Goal: Information Seeking & Learning: Learn about a topic

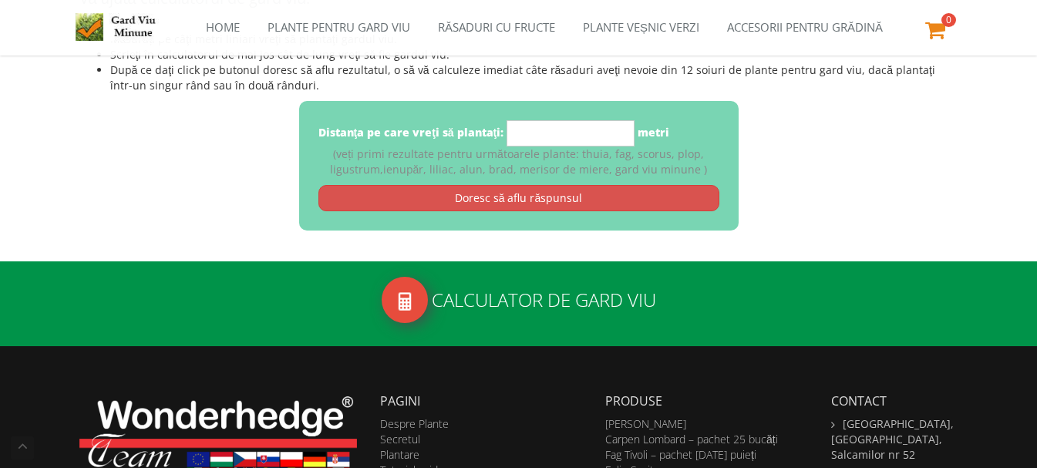
scroll to position [339, 0]
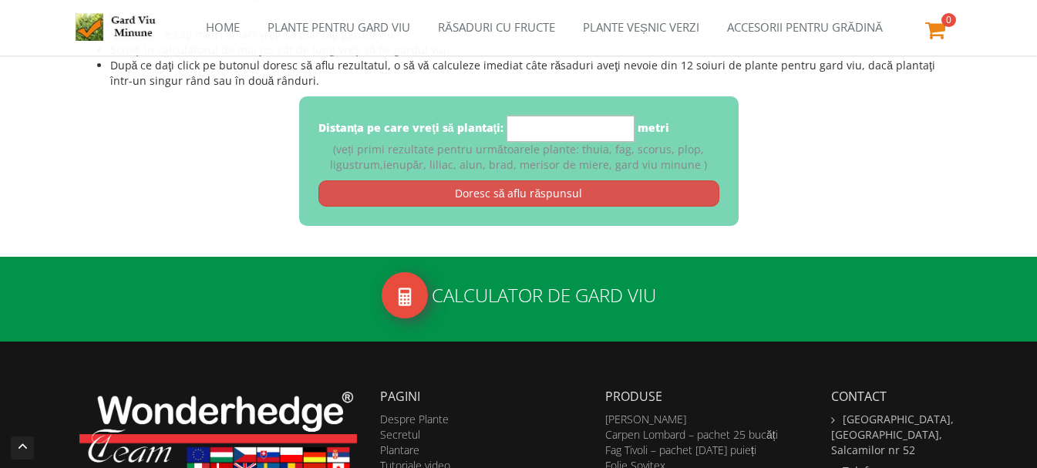
click at [589, 134] on input "*" at bounding box center [570, 129] width 128 height 26
drag, startPoint x: 552, startPoint y: 136, endPoint x: 499, endPoint y: 139, distance: 52.5
click at [517, 138] on input "**" at bounding box center [570, 129] width 128 height 26
click at [886, 210] on div "Distanţa pe care vreţi să plantaţi: ** metri (veți primi rezultate pentru următ…" at bounding box center [518, 160] width 879 height 129
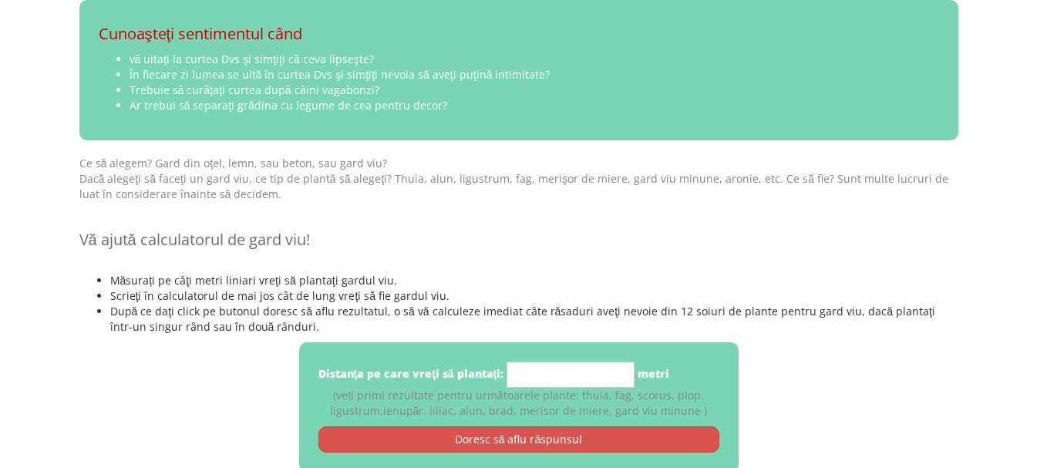
scroll to position [187, 0]
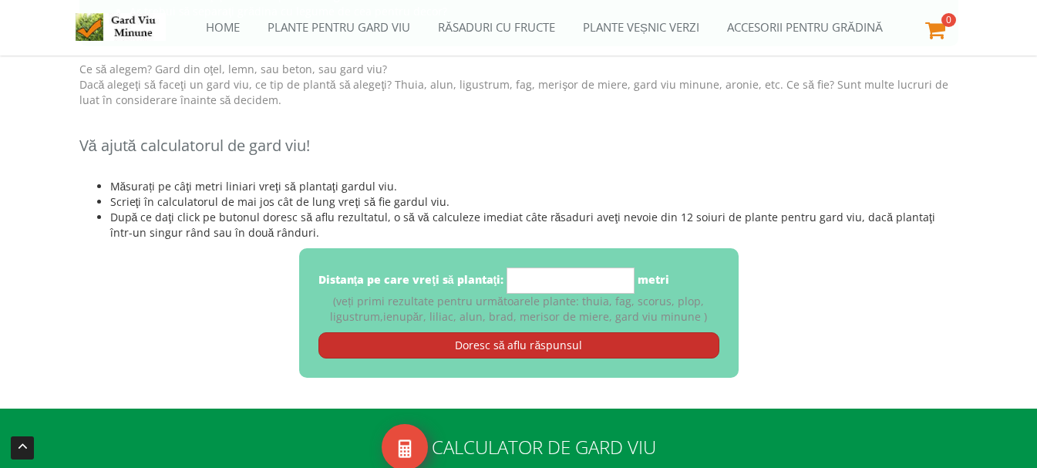
click at [503, 346] on link "Doresc să aflu răspunsul" at bounding box center [518, 345] width 401 height 26
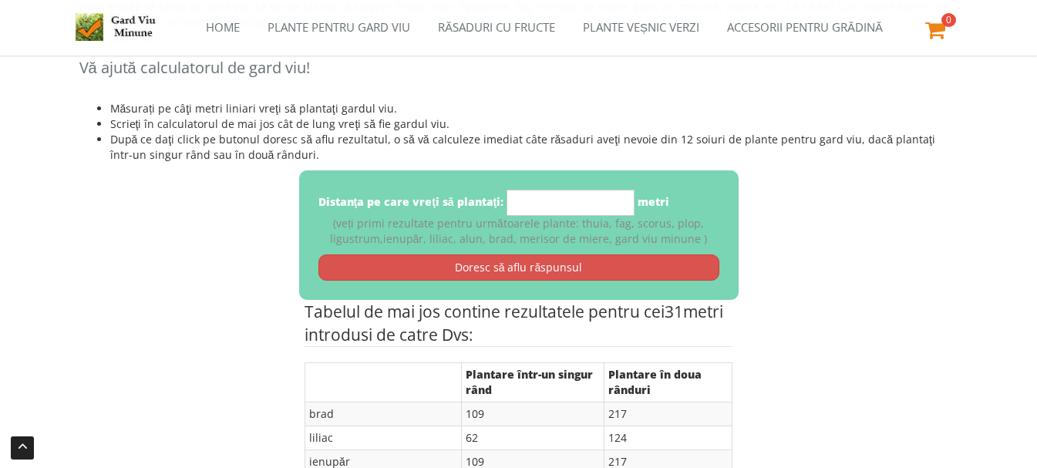
scroll to position [264, 0]
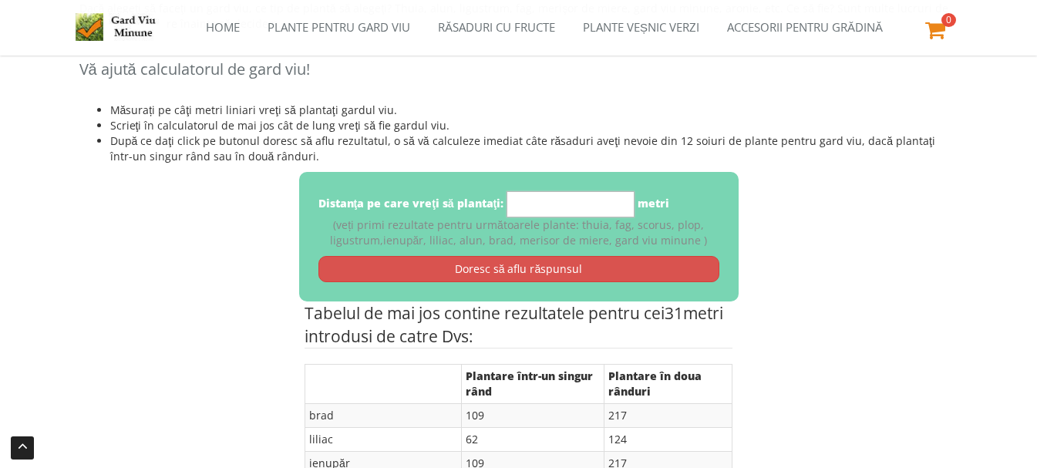
drag, startPoint x: 580, startPoint y: 202, endPoint x: 505, endPoint y: 212, distance: 76.2
click at [505, 212] on div "Distanţa pe care vreţi să plantaţi: ** metri" at bounding box center [493, 204] width 351 height 26
type input "**"
click at [896, 232] on div "Distanţa pe care vreţi să plantaţi: ** metri (veți primi rezultate pentru următ…" at bounding box center [518, 236] width 879 height 129
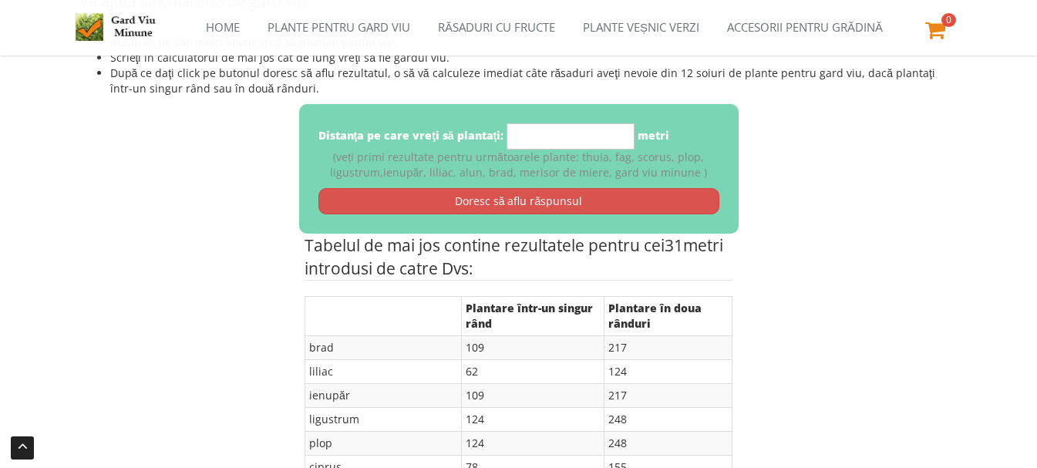
scroll to position [322, 0]
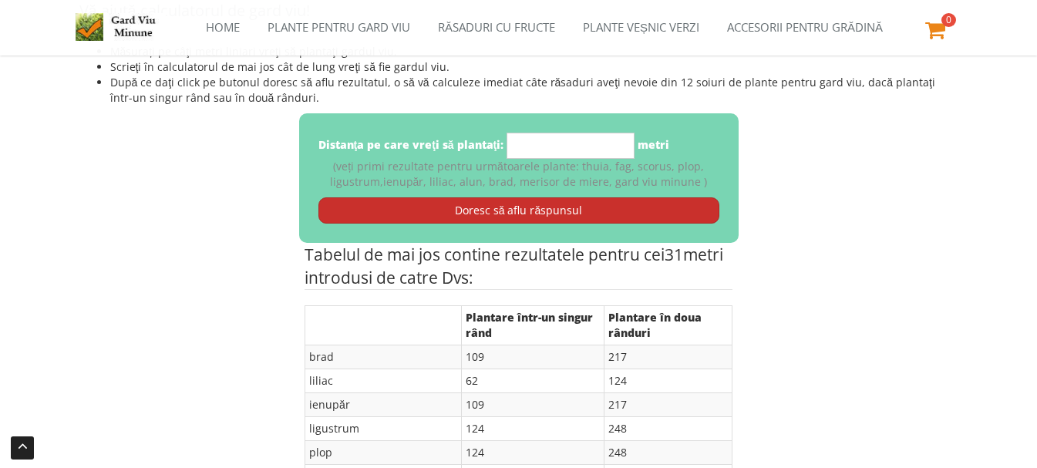
click at [499, 208] on link "Doresc să aflu răspunsul" at bounding box center [518, 210] width 401 height 26
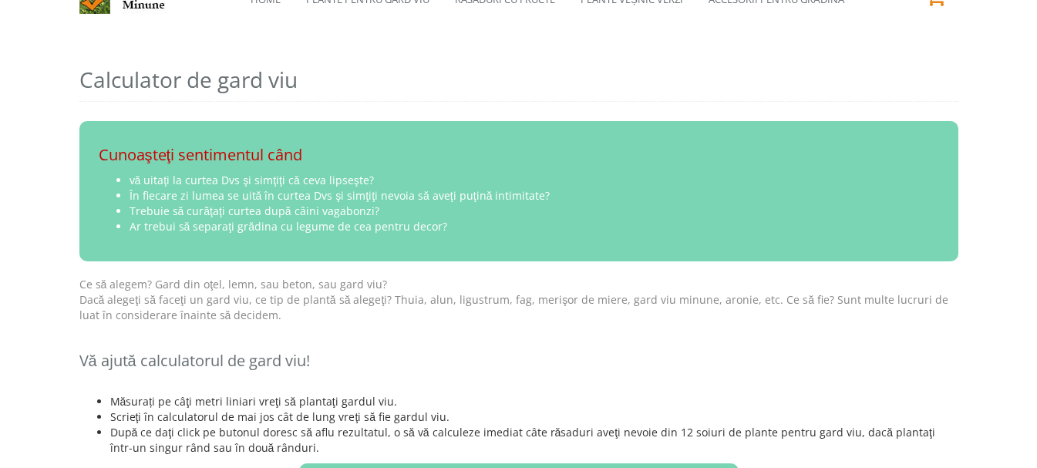
scroll to position [0, 0]
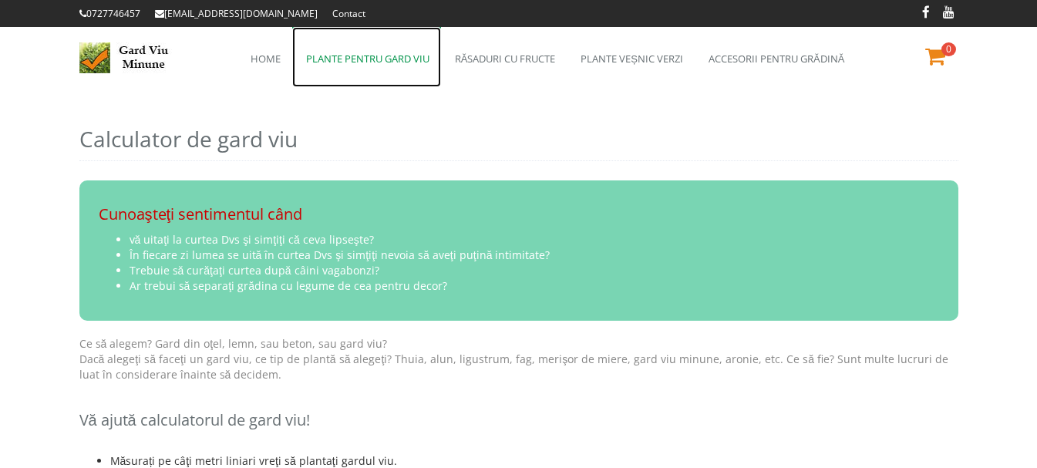
click at [402, 61] on link "Plante pentru gard viu" at bounding box center [366, 57] width 149 height 60
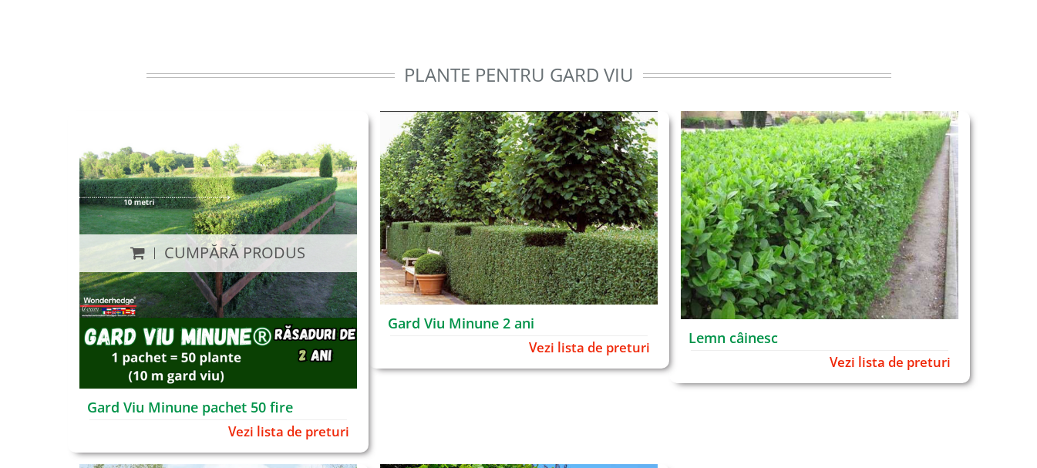
scroll to position [93, 0]
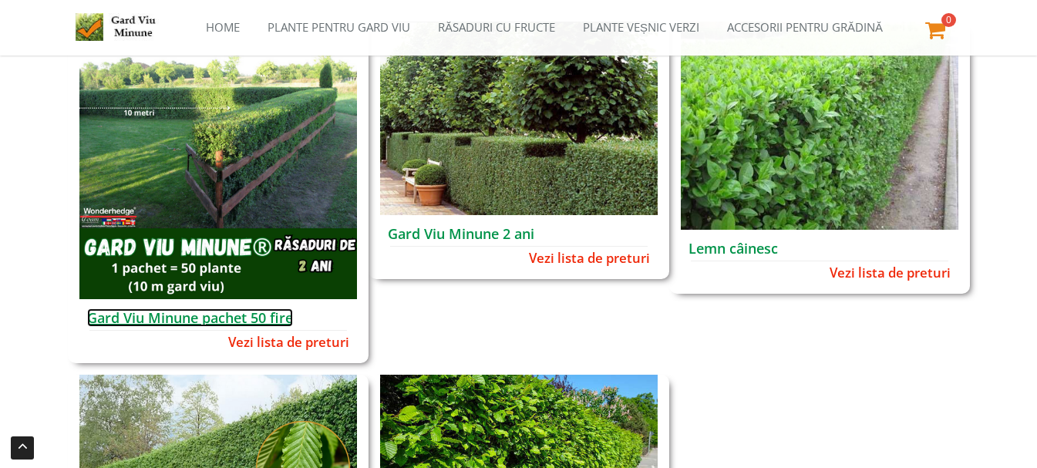
click at [267, 313] on link "Gard Viu Minune pachet 50 fire" at bounding box center [190, 317] width 206 height 18
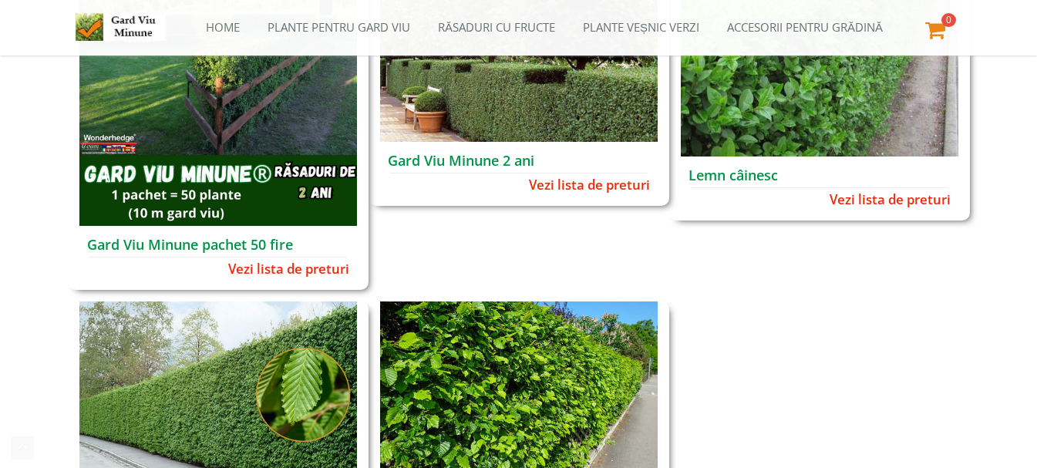
scroll to position [170, 0]
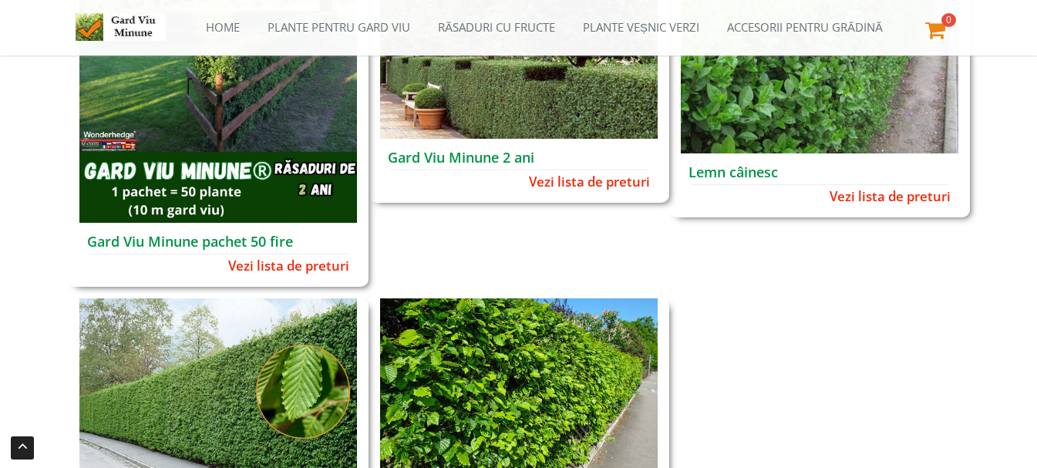
drag, startPoint x: 1001, startPoint y: 362, endPoint x: 800, endPoint y: 263, distance: 224.1
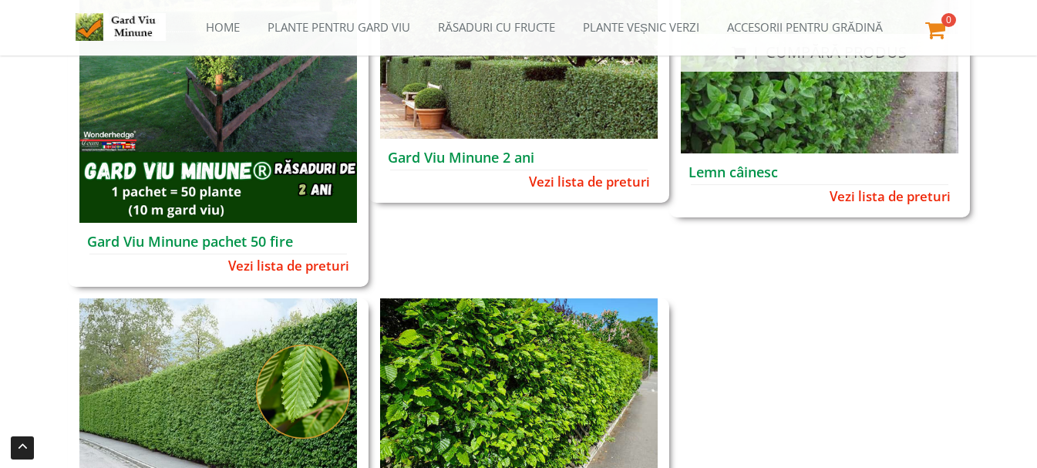
scroll to position [0, 0]
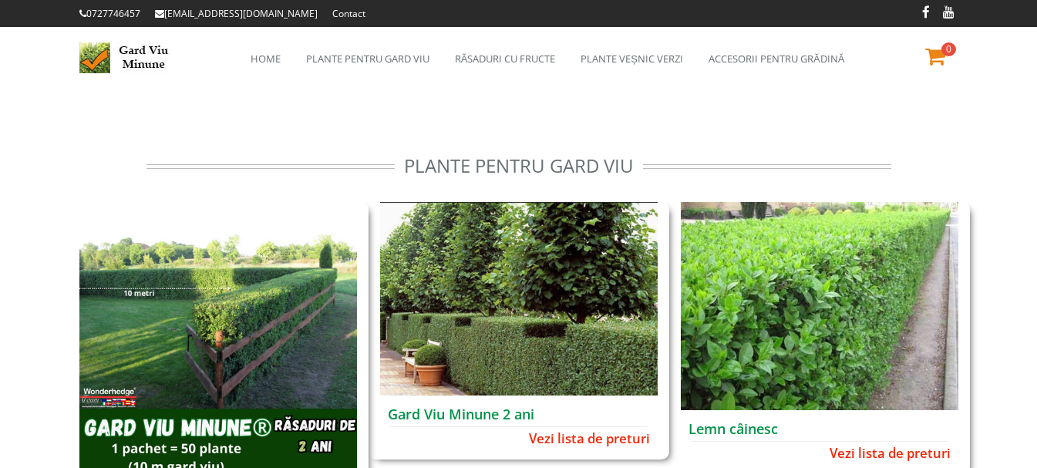
drag, startPoint x: 742, startPoint y: 125, endPoint x: 816, endPoint y: 106, distance: 76.3
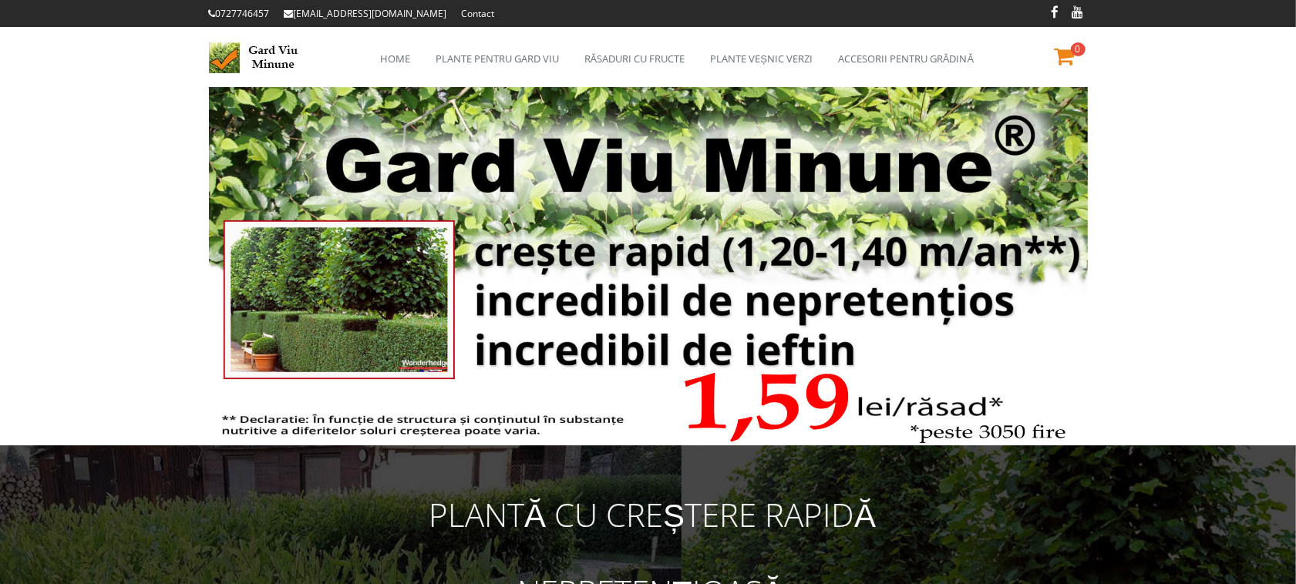
click at [893, 166] on img at bounding box center [648, 266] width 879 height 358
click at [510, 54] on link "Plante pentru gard viu" at bounding box center [496, 57] width 149 height 60
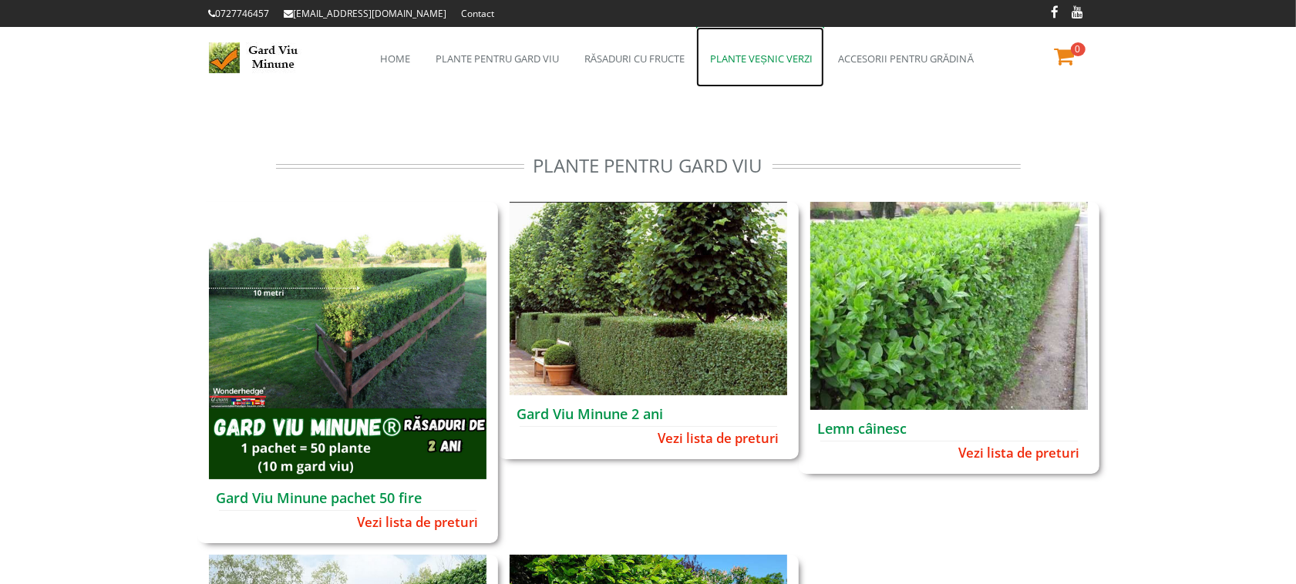
click at [779, 56] on link "Plante veșnic verzi" at bounding box center [760, 57] width 128 height 60
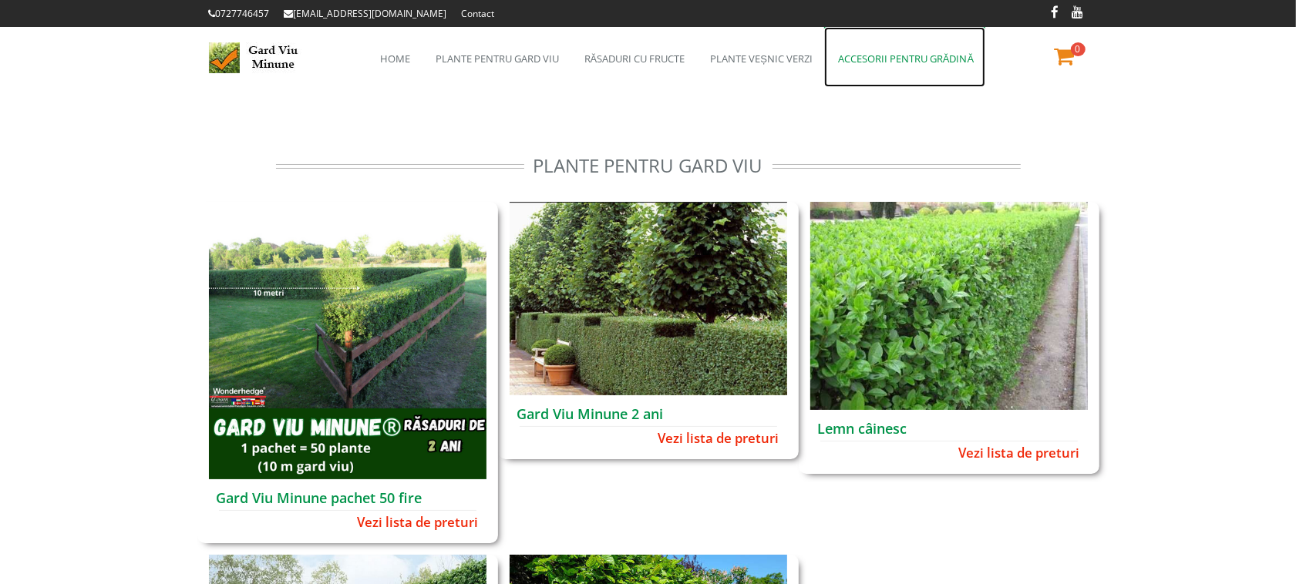
click at [918, 58] on link "Accesorii pentru grădină" at bounding box center [904, 57] width 161 height 60
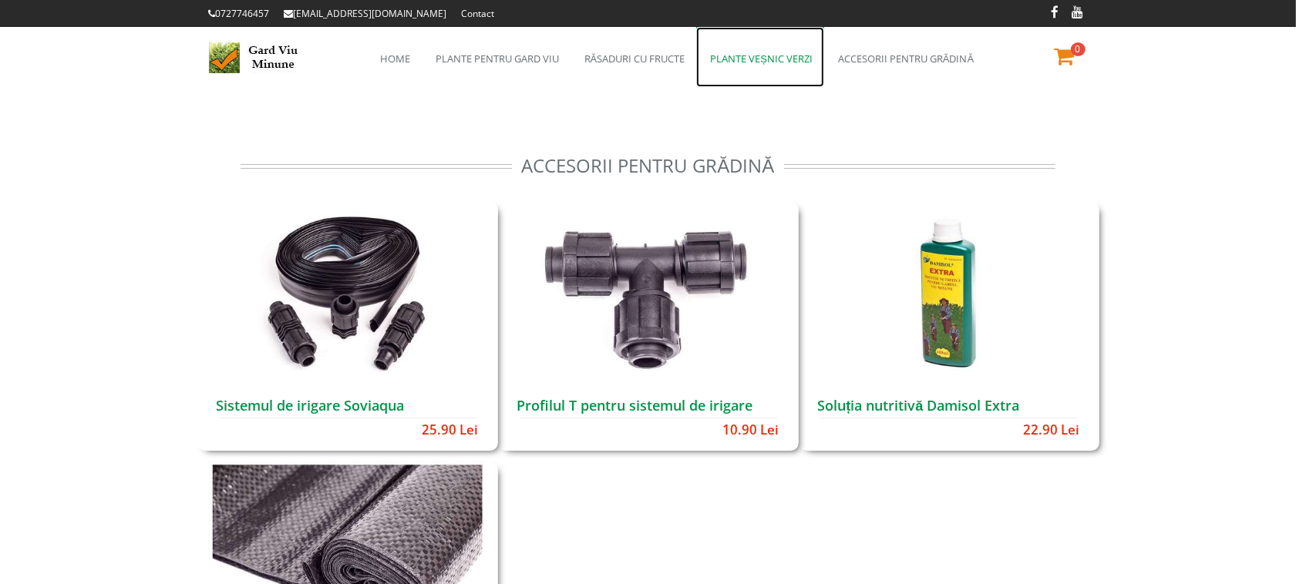
click at [785, 59] on link "Plante veșnic verzi" at bounding box center [760, 57] width 128 height 60
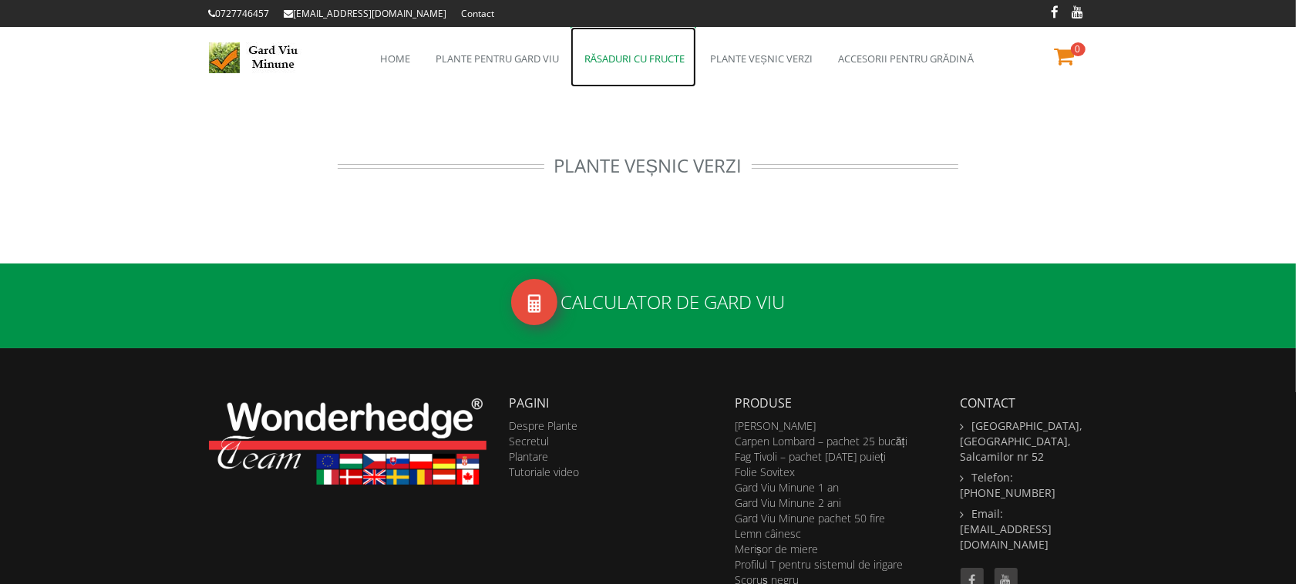
click at [621, 58] on link "Răsaduri cu fructe" at bounding box center [633, 57] width 126 height 60
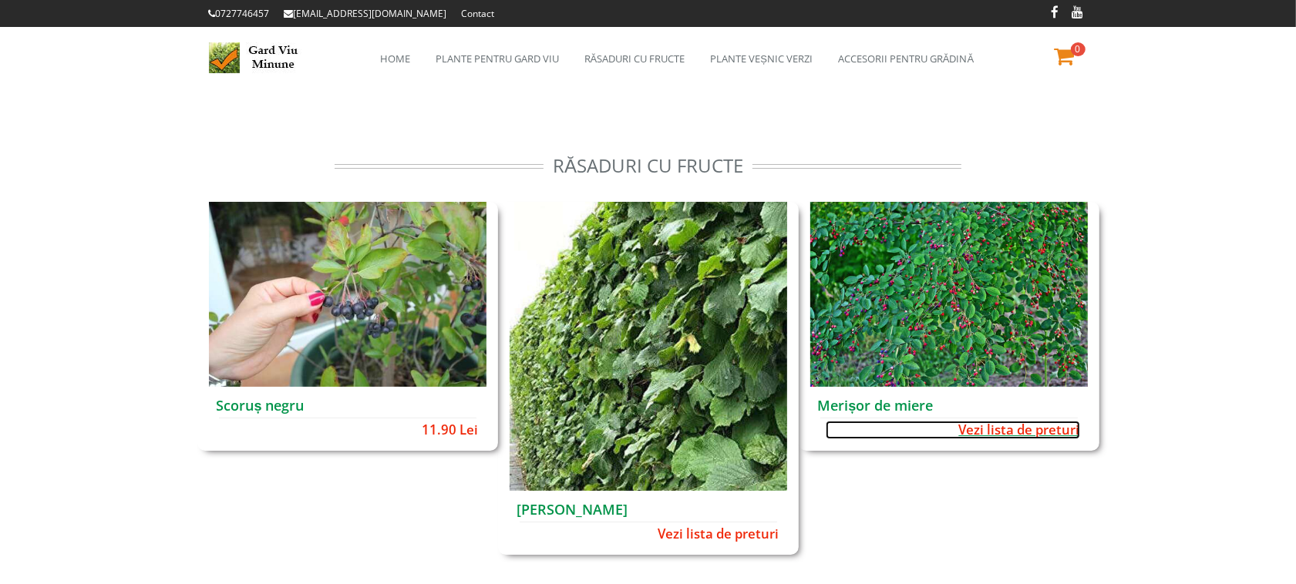
click at [1044, 422] on span "Vezi lista de preturi" at bounding box center [953, 430] width 254 height 18
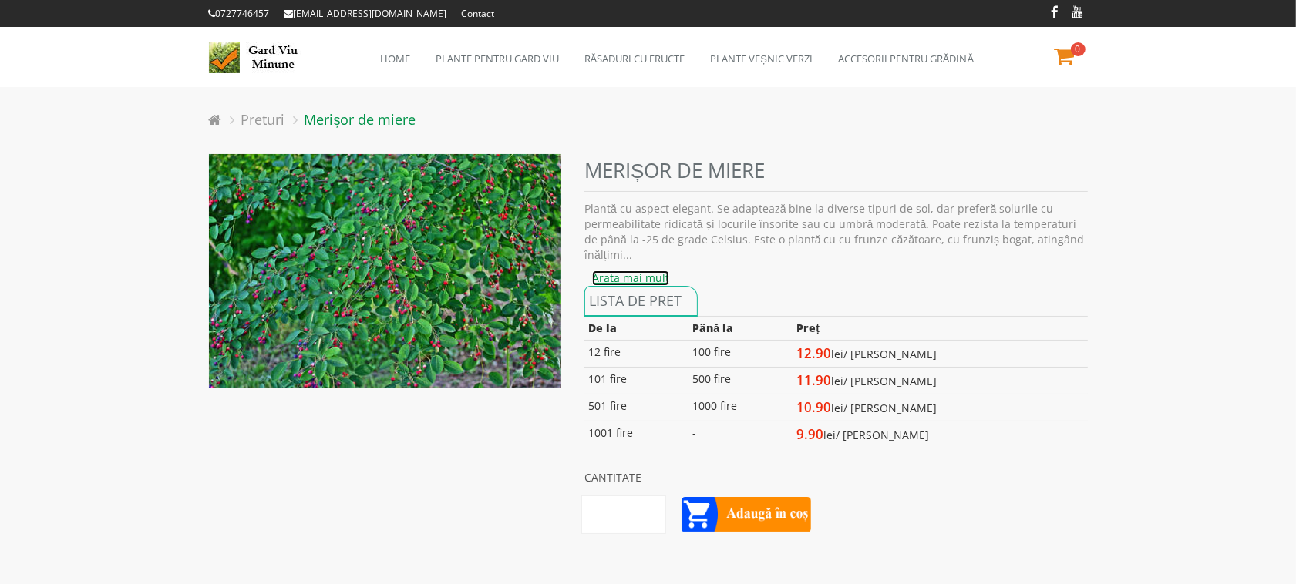
click at [617, 278] on link "Arata mai mult" at bounding box center [630, 278] width 77 height 15
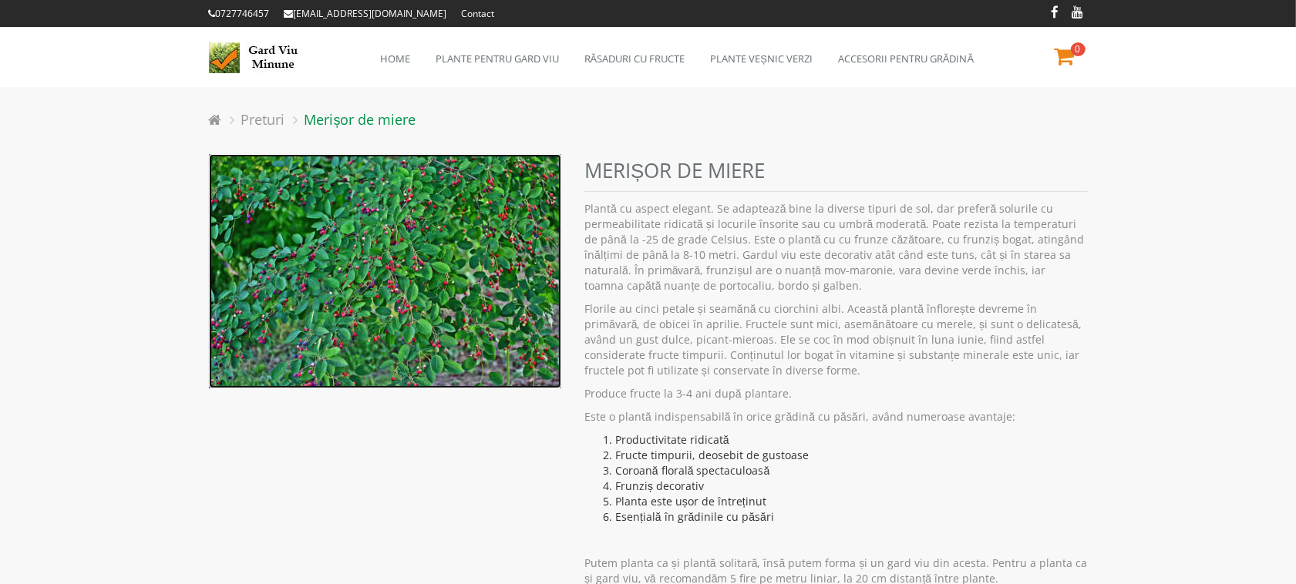
click at [393, 291] on img at bounding box center [385, 271] width 353 height 235
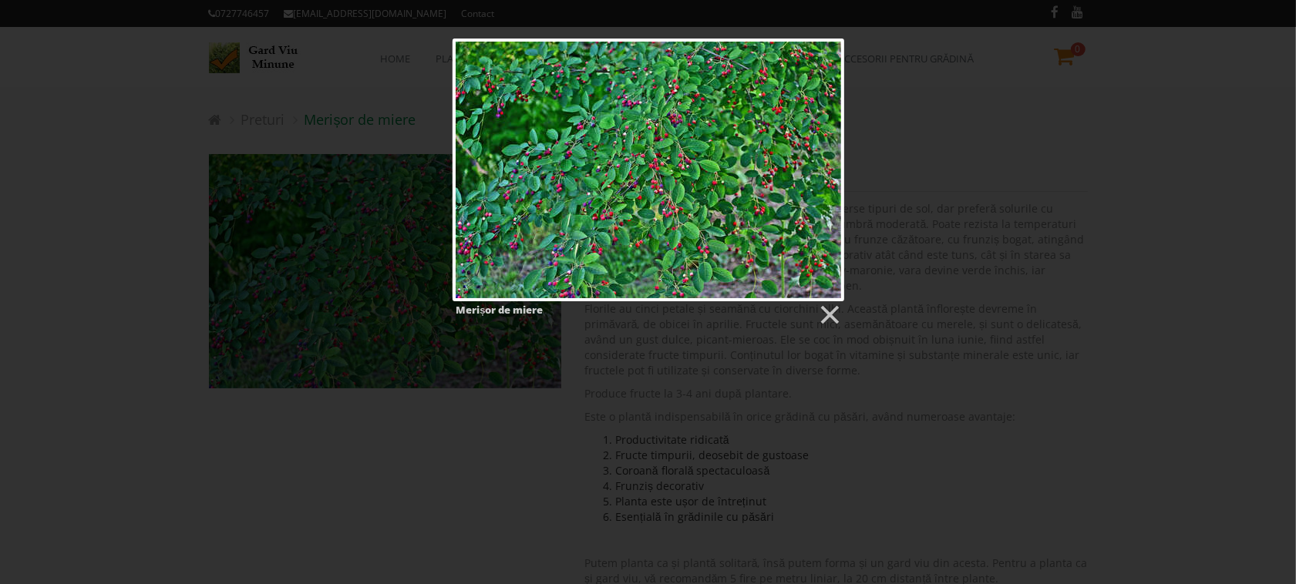
click at [607, 197] on div at bounding box center [647, 169] width 391 height 261
click at [827, 312] on link at bounding box center [828, 315] width 23 height 23
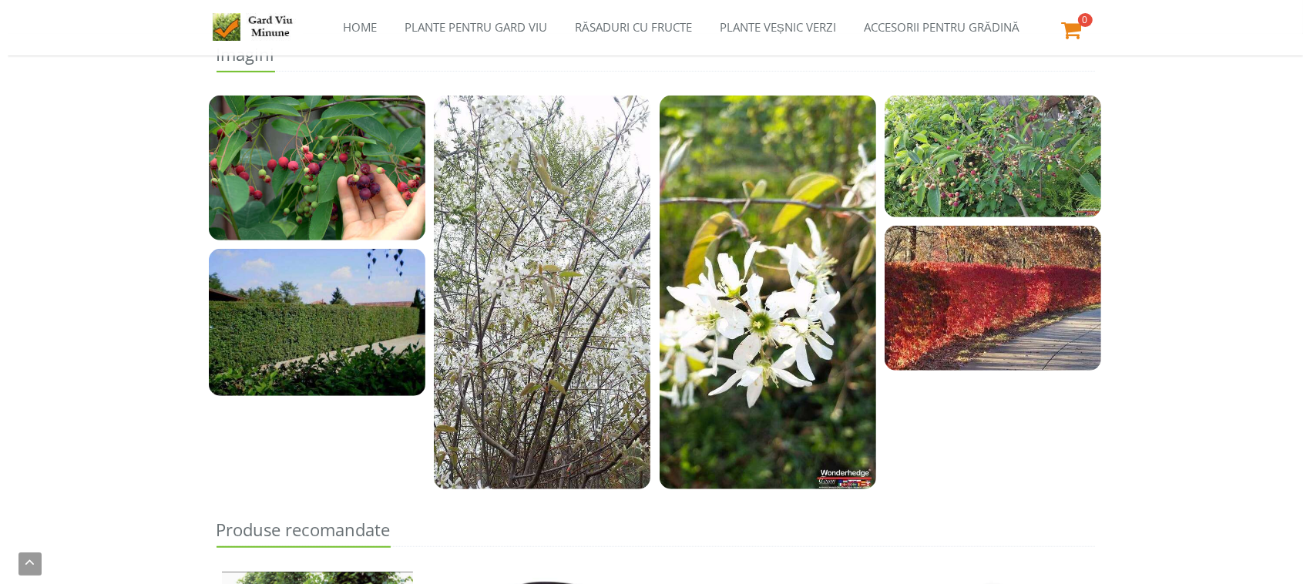
scroll to position [845, 0]
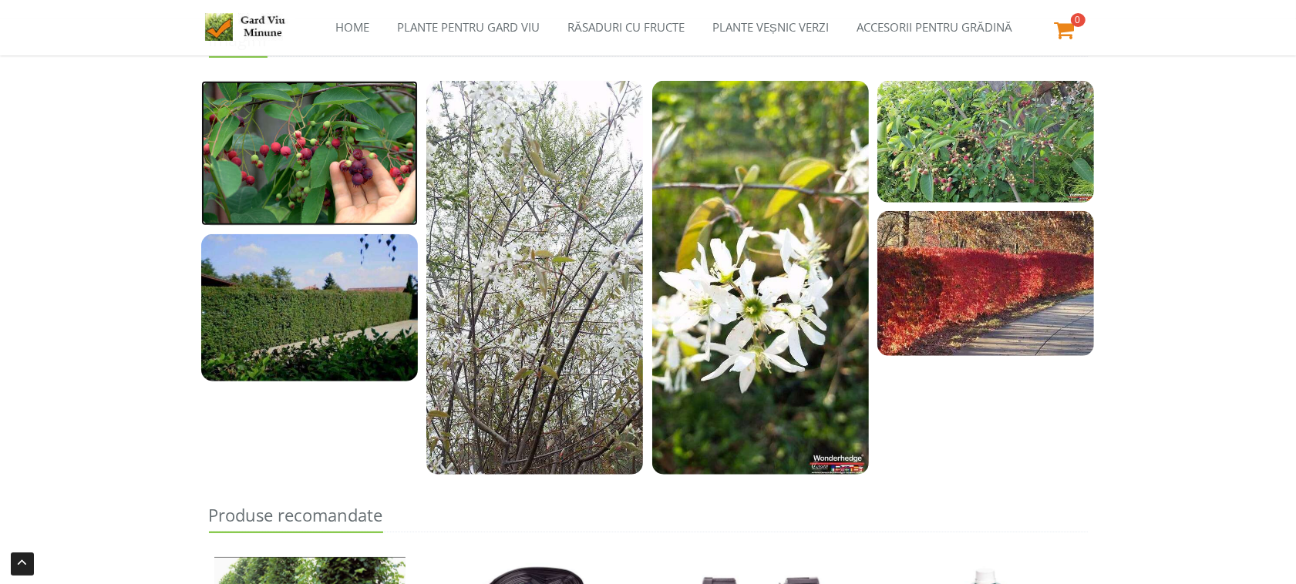
click at [352, 156] on img at bounding box center [309, 153] width 217 height 145
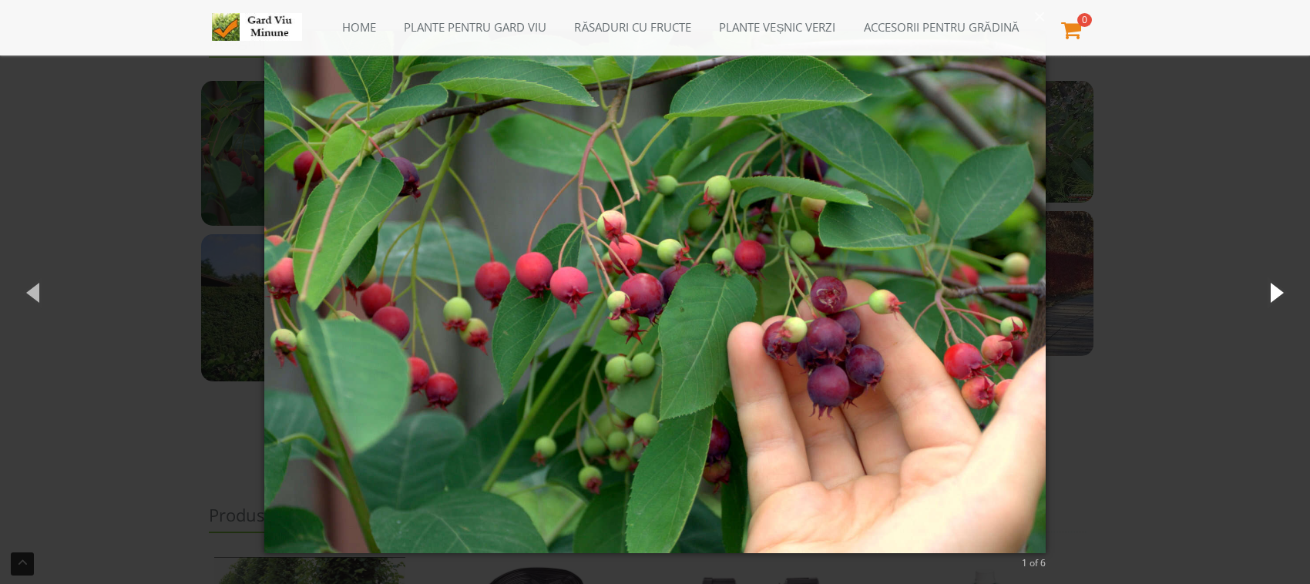
click at [1277, 287] on button "button" at bounding box center [1275, 292] width 69 height 85
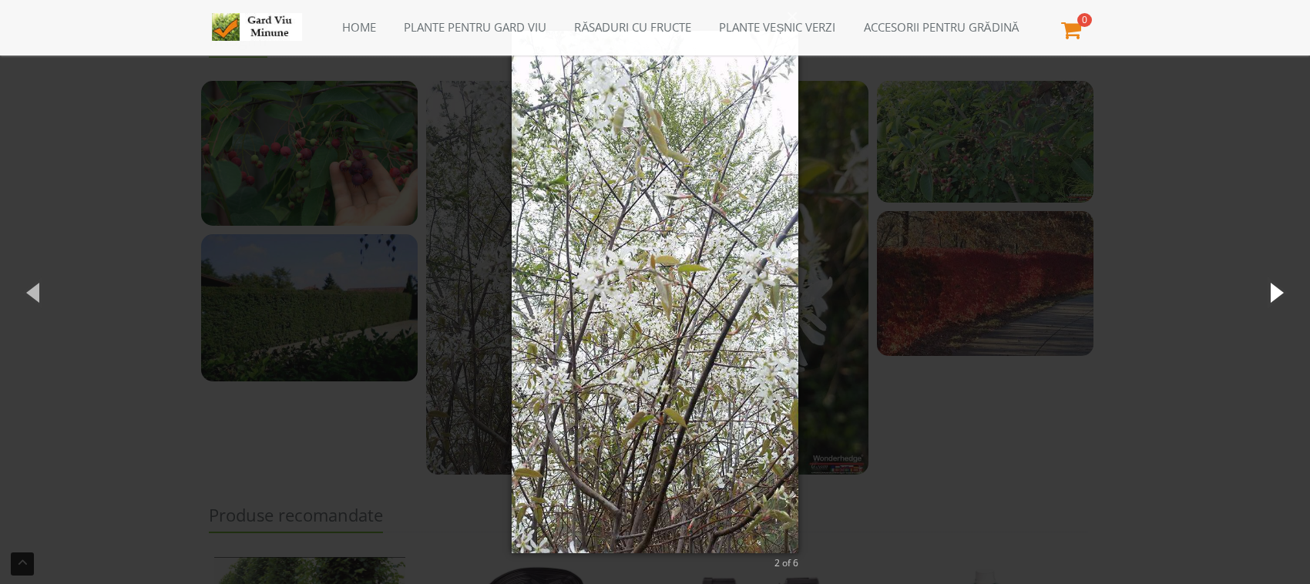
click at [1277, 287] on button "button" at bounding box center [1275, 292] width 69 height 85
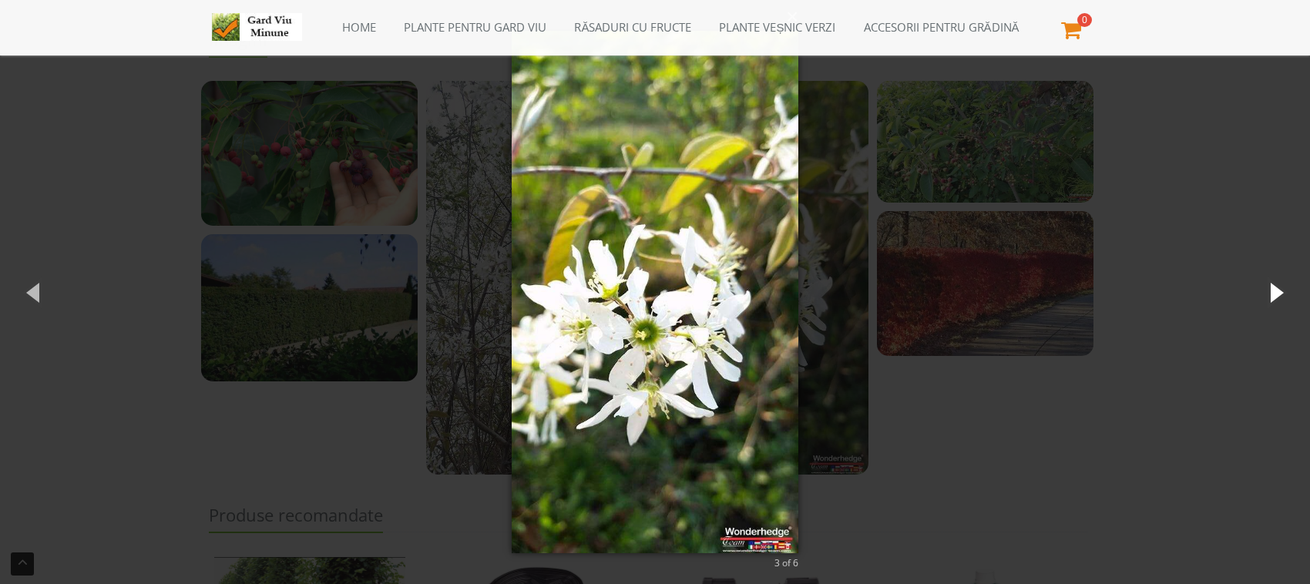
click at [1277, 287] on button "button" at bounding box center [1275, 292] width 69 height 85
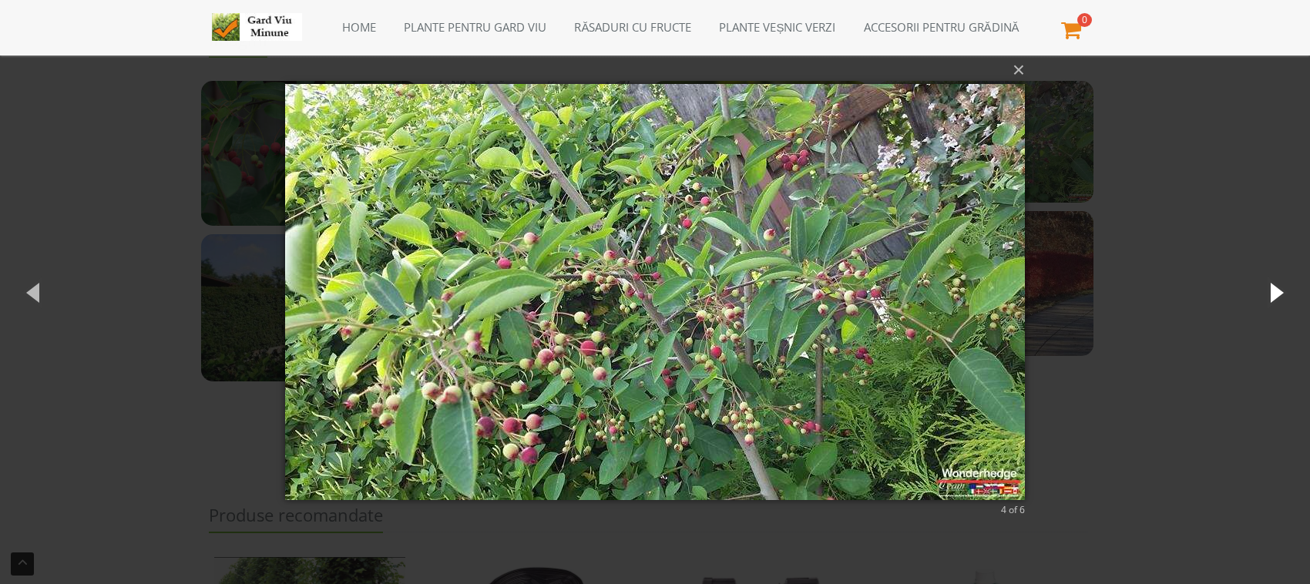
click at [1277, 287] on button "button" at bounding box center [1275, 292] width 69 height 85
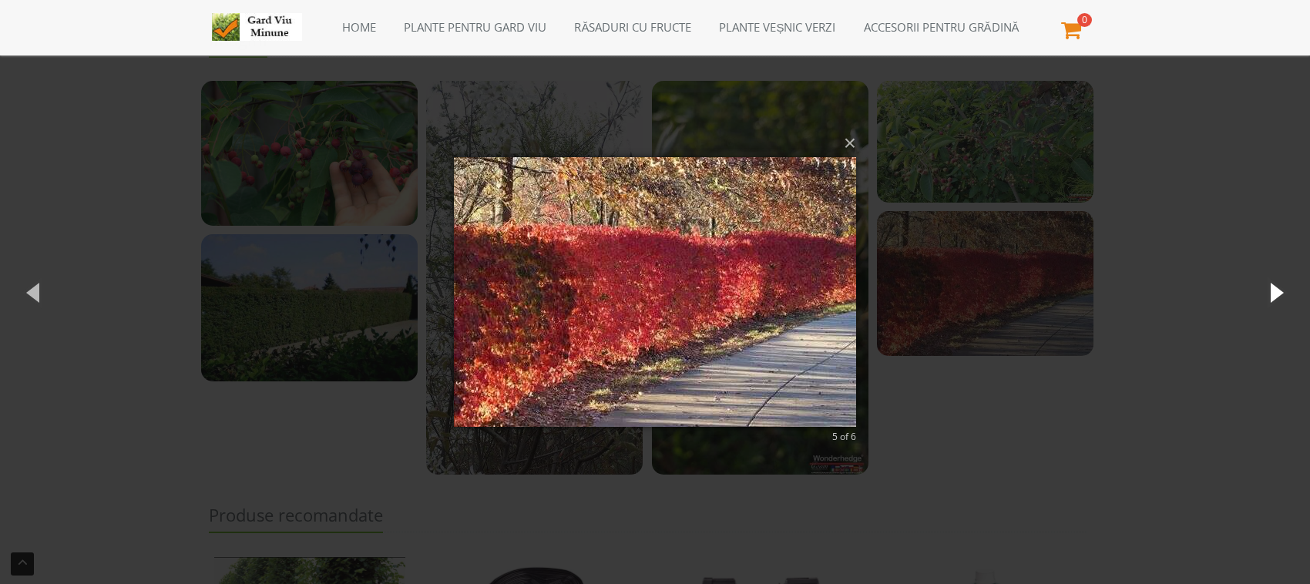
click at [1277, 287] on button "button" at bounding box center [1275, 292] width 69 height 85
